Goal: Communication & Community: Participate in discussion

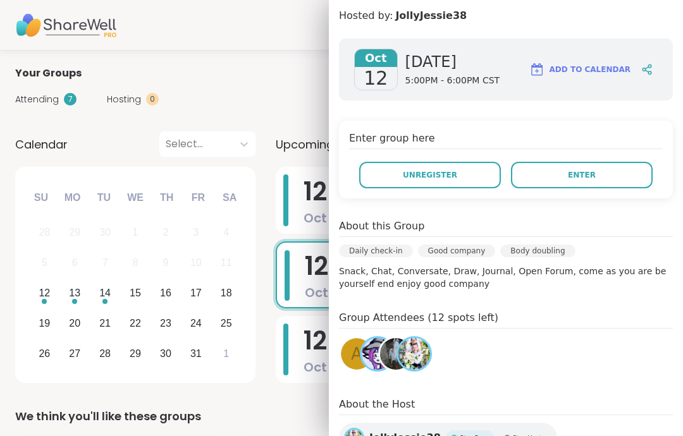
scroll to position [144, 0]
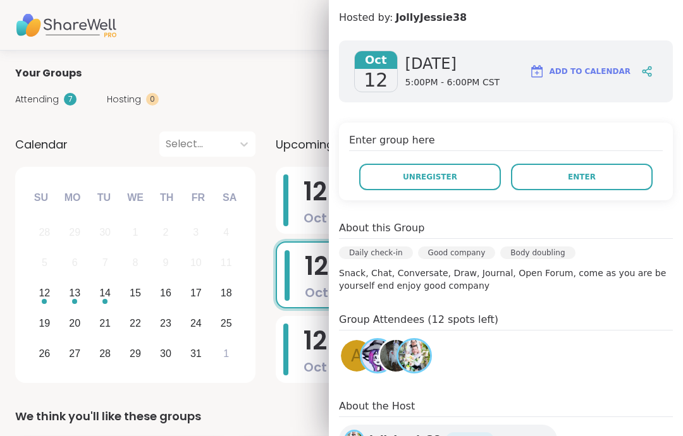
click at [589, 174] on span "Enter" at bounding box center [582, 176] width 28 height 11
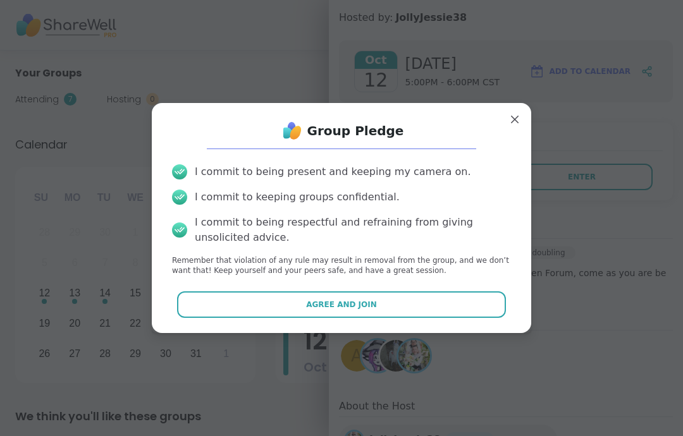
click at [436, 309] on button "Agree and Join" at bounding box center [341, 304] width 329 height 27
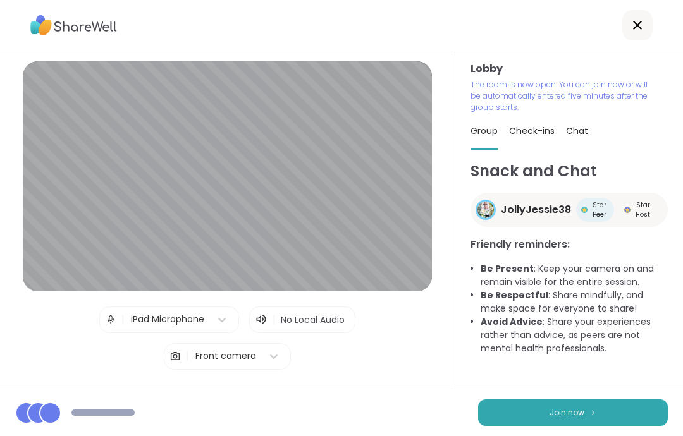
click at [635, 423] on button "Join now" at bounding box center [573, 412] width 190 height 27
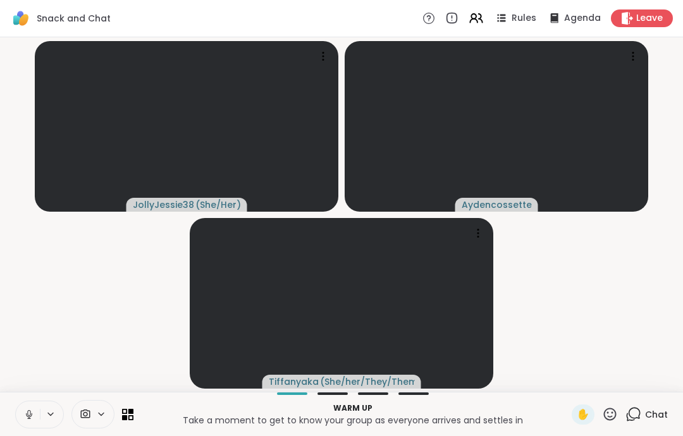
click at [23, 424] on button at bounding box center [28, 414] width 24 height 27
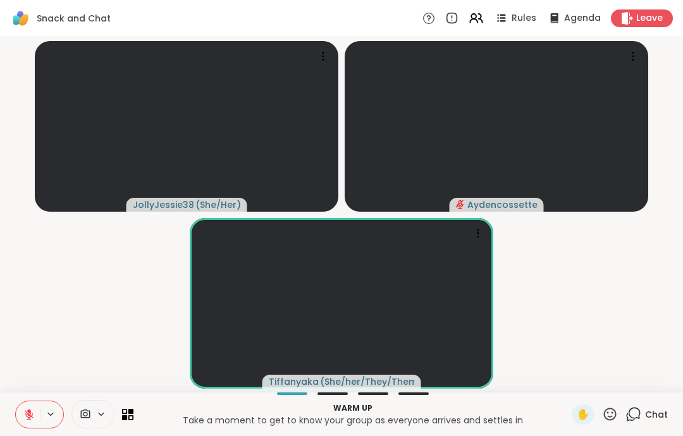
click at [25, 407] on button at bounding box center [28, 414] width 24 height 27
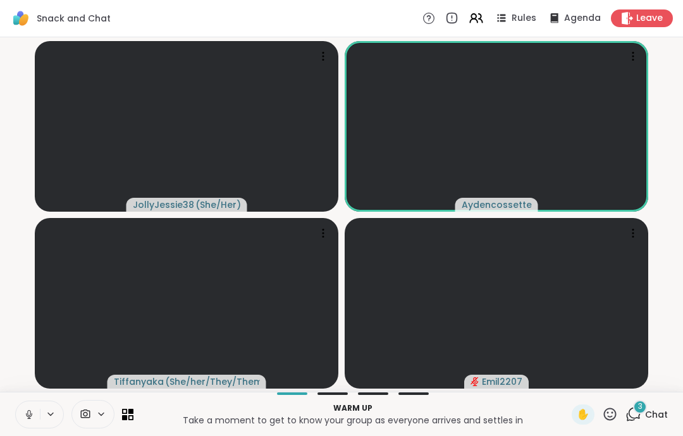
click at [31, 424] on button at bounding box center [28, 414] width 24 height 27
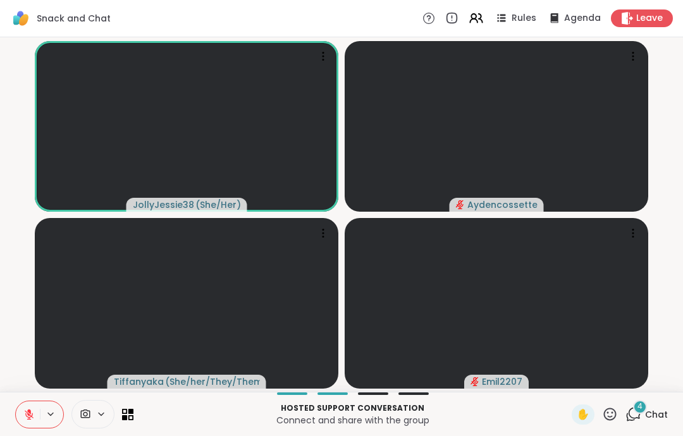
click at [18, 410] on button at bounding box center [28, 414] width 24 height 27
